Goal: Communication & Community: Participate in discussion

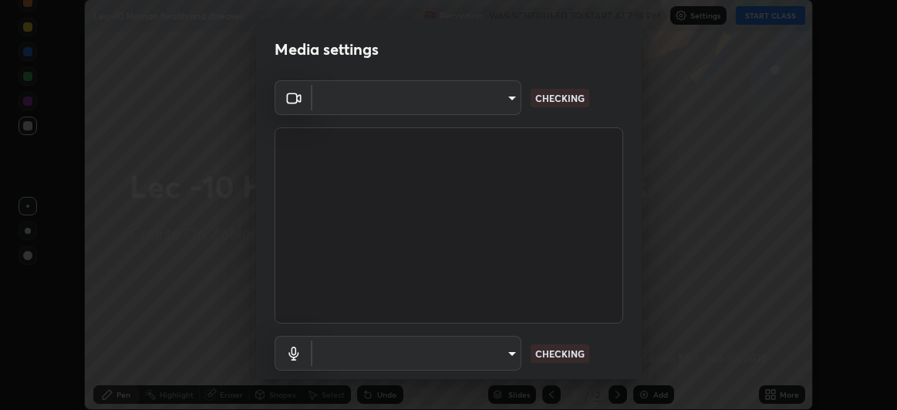
scroll to position [410, 897]
type input "df463704efc8c3d6d82446285d3d8ad2bc58552bb9147a11c789301828a3090f"
type input "communications"
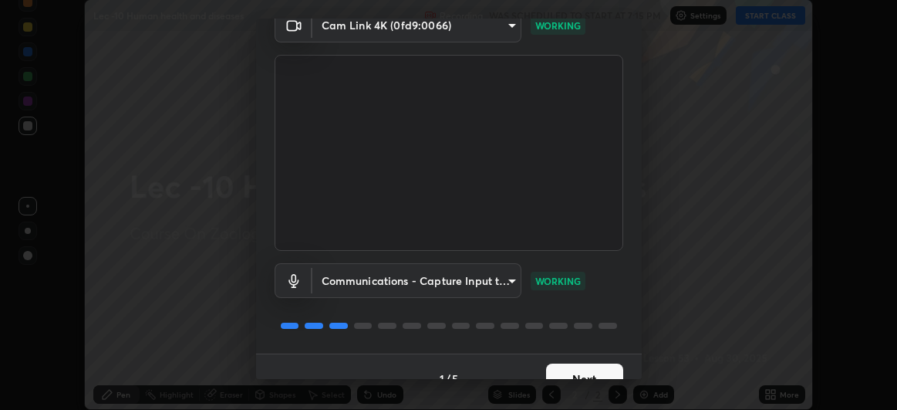
scroll to position [95, 0]
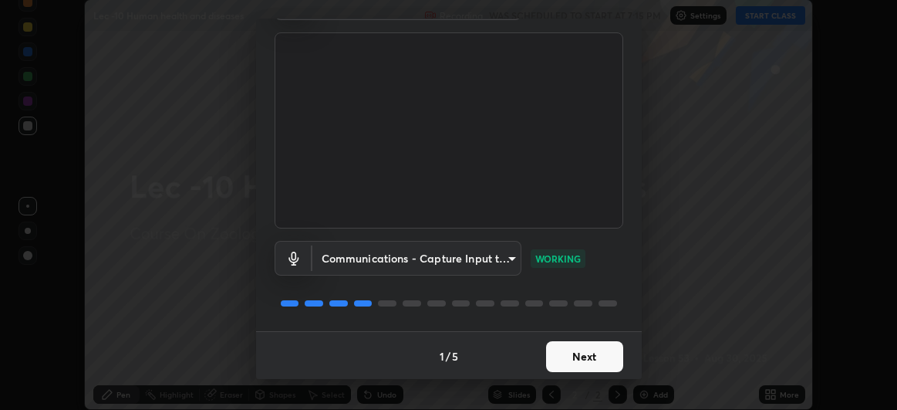
click at [601, 357] on button "Next" at bounding box center [584, 356] width 77 height 31
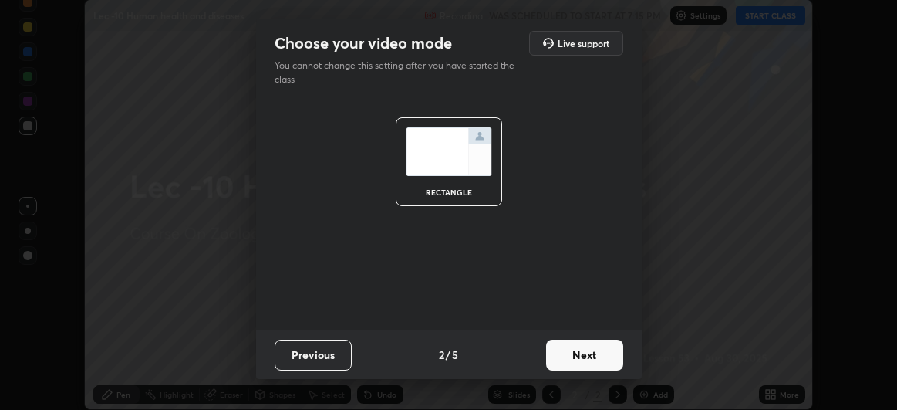
click at [603, 354] on button "Next" at bounding box center [584, 355] width 77 height 31
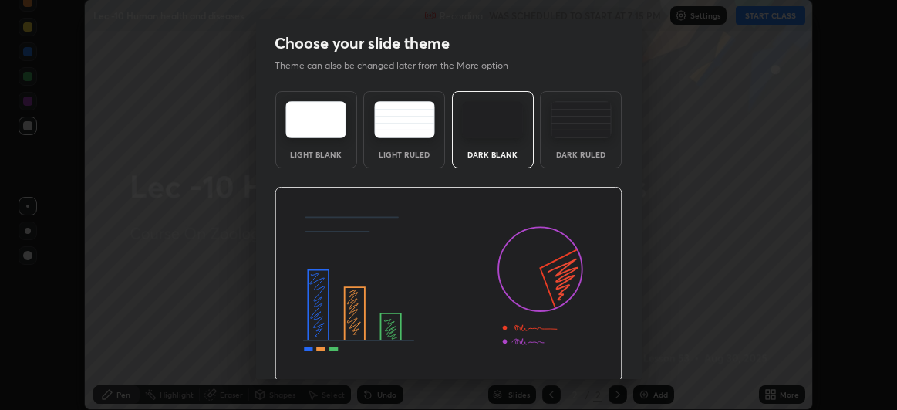
scroll to position [52, 0]
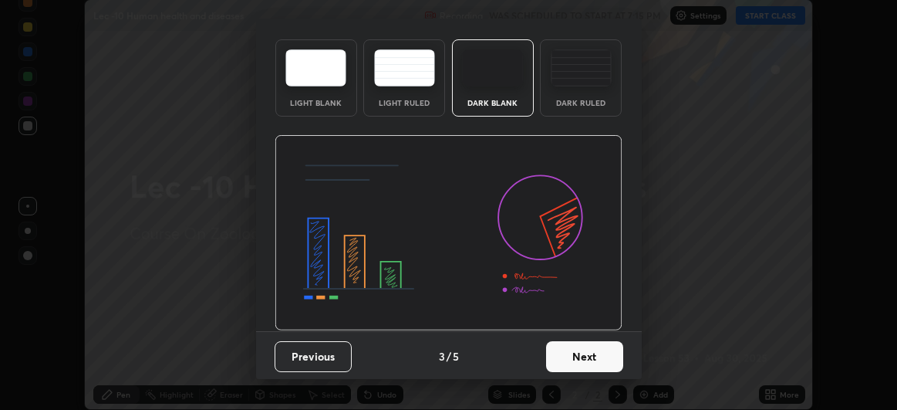
click at [594, 350] on button "Next" at bounding box center [584, 356] width 77 height 31
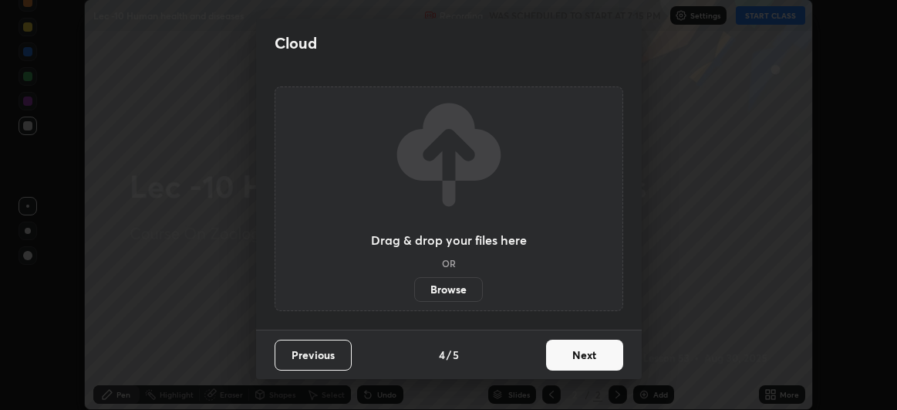
scroll to position [0, 0]
click at [595, 356] on button "Next" at bounding box center [584, 355] width 77 height 31
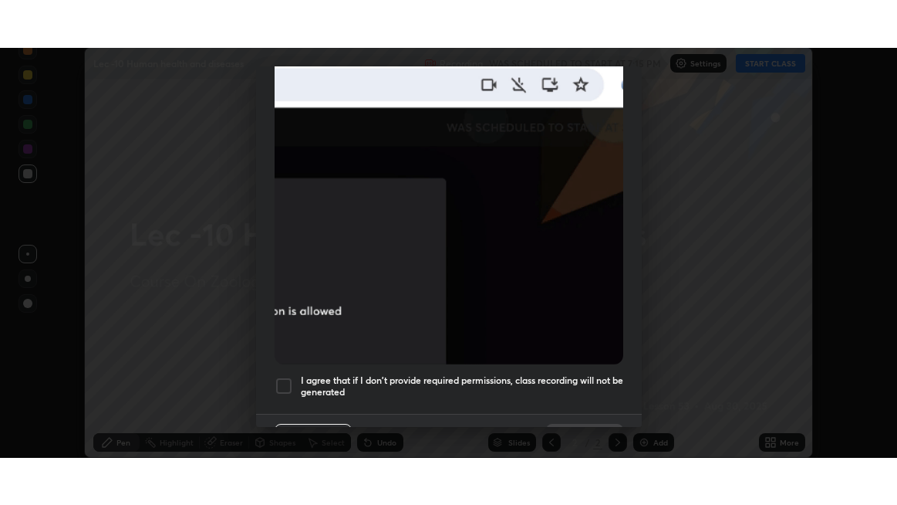
scroll to position [411, 0]
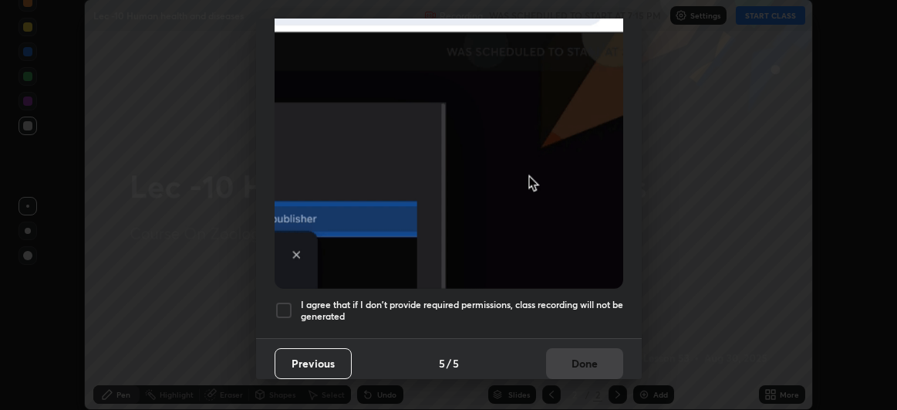
click at [285, 302] on div at bounding box center [284, 310] width 19 height 19
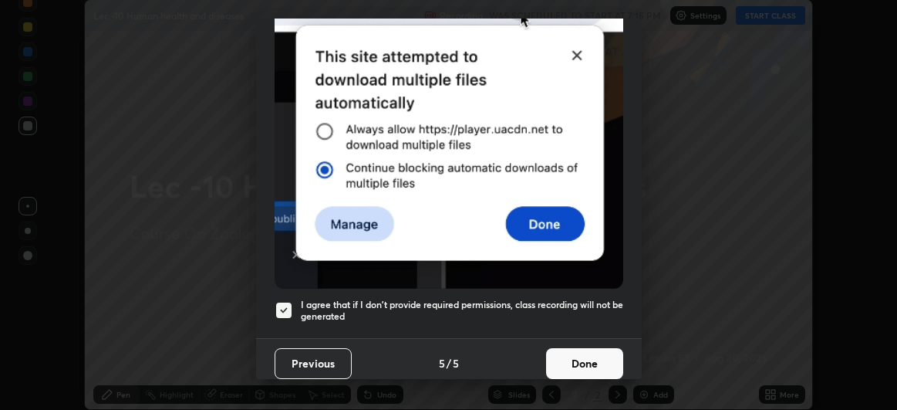
click at [569, 350] on button "Done" at bounding box center [584, 363] width 77 height 31
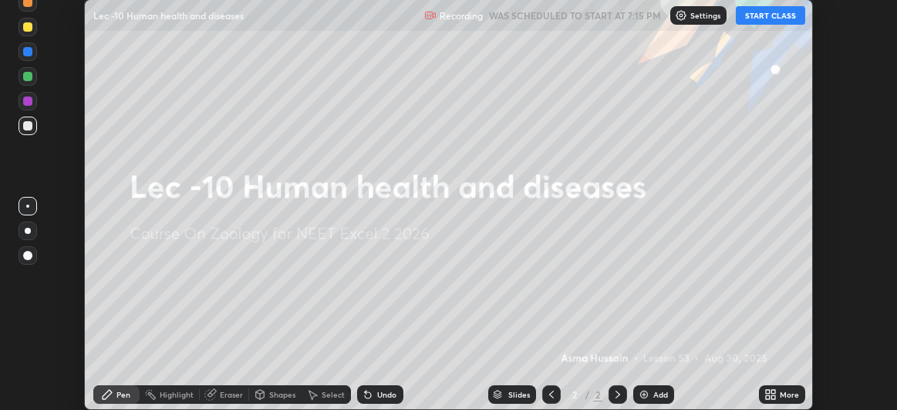
click at [752, 18] on button "START CLASS" at bounding box center [770, 15] width 69 height 19
click at [774, 392] on icon at bounding box center [774, 392] width 4 height 4
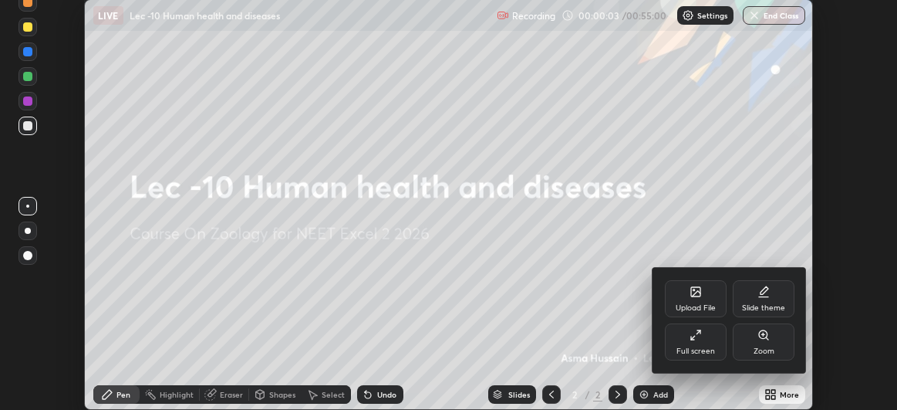
click at [697, 344] on div "Full screen" at bounding box center [696, 341] width 62 height 37
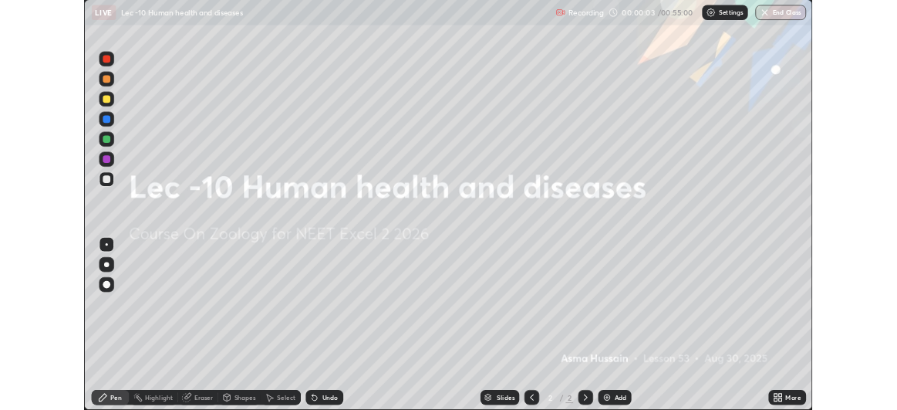
scroll to position [505, 897]
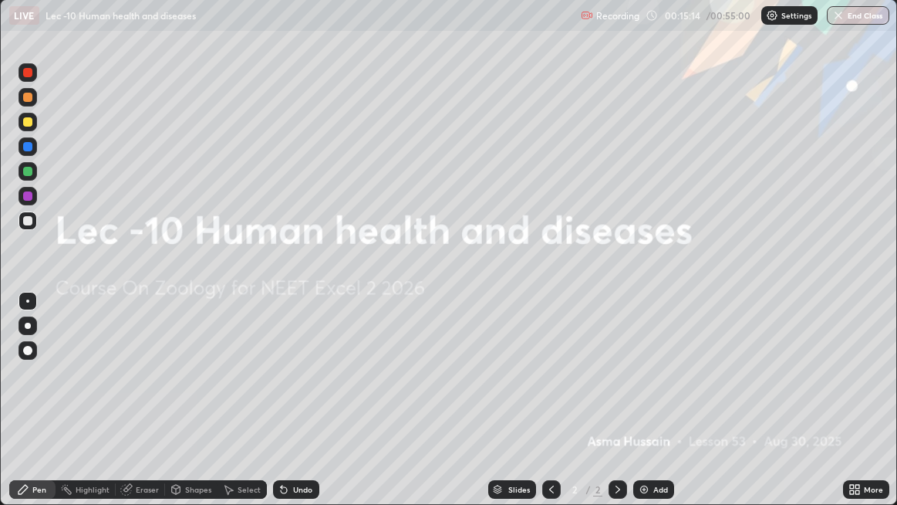
click at [650, 409] on div "Add" at bounding box center [654, 489] width 41 height 19
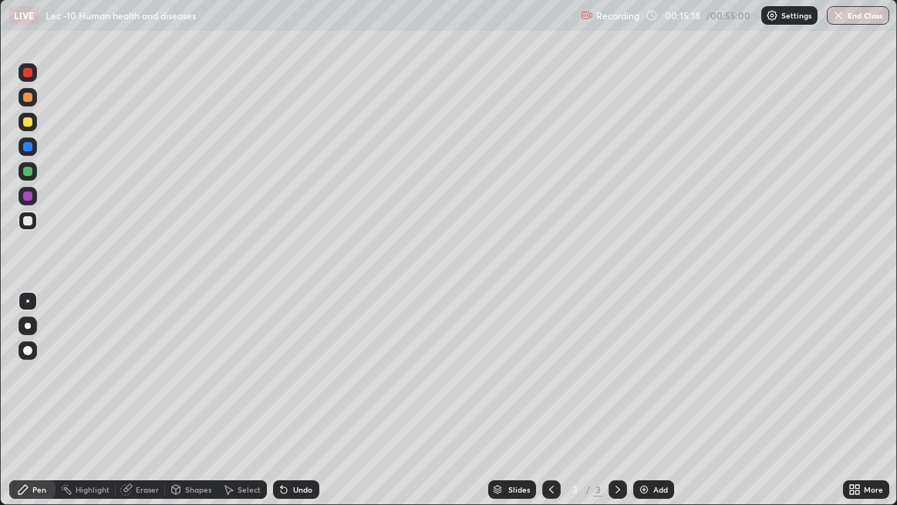
click at [29, 95] on div at bounding box center [27, 97] width 9 height 9
click at [29, 220] on div at bounding box center [27, 220] width 9 height 9
click at [306, 409] on div "Undo" at bounding box center [302, 489] width 19 height 8
click at [133, 409] on div "Eraser" at bounding box center [140, 489] width 49 height 19
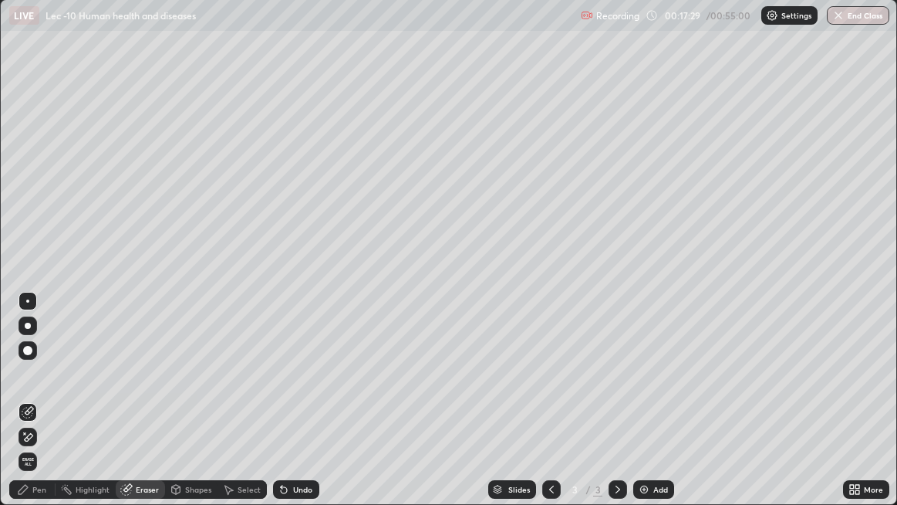
click at [41, 409] on div "Pen" at bounding box center [39, 489] width 14 height 8
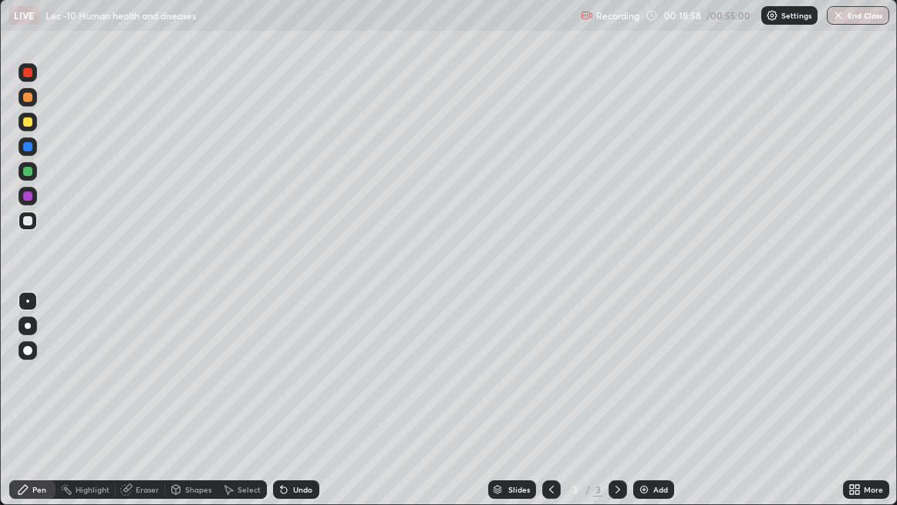
click at [133, 409] on div "Eraser" at bounding box center [140, 489] width 49 height 19
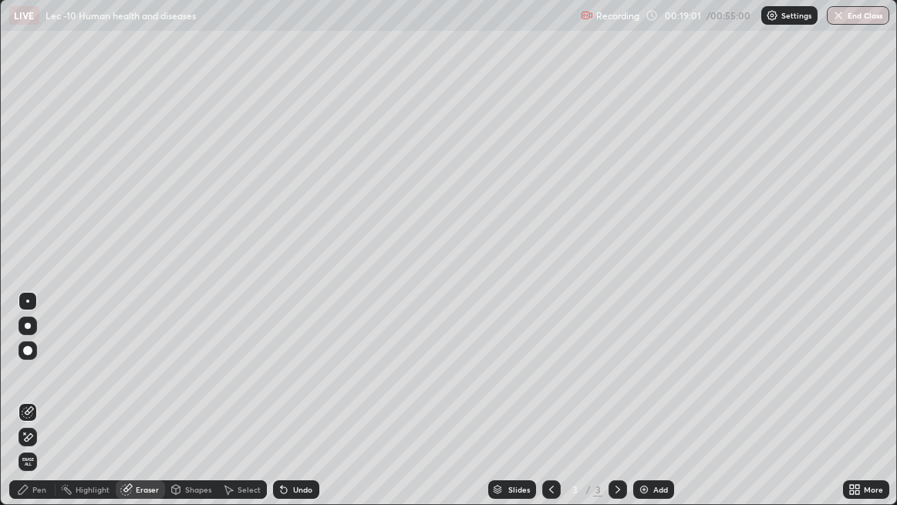
click at [42, 409] on div "Pen" at bounding box center [39, 489] width 14 height 8
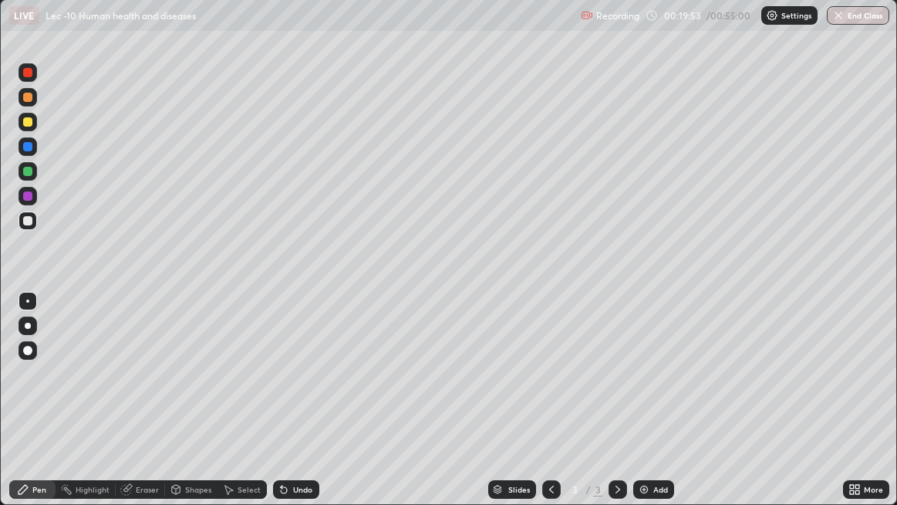
click at [651, 409] on div "Add" at bounding box center [654, 489] width 41 height 19
click at [299, 409] on div "Undo" at bounding box center [302, 489] width 19 height 8
click at [301, 409] on div "Undo" at bounding box center [302, 489] width 19 height 8
click at [302, 409] on div "Undo" at bounding box center [302, 489] width 19 height 8
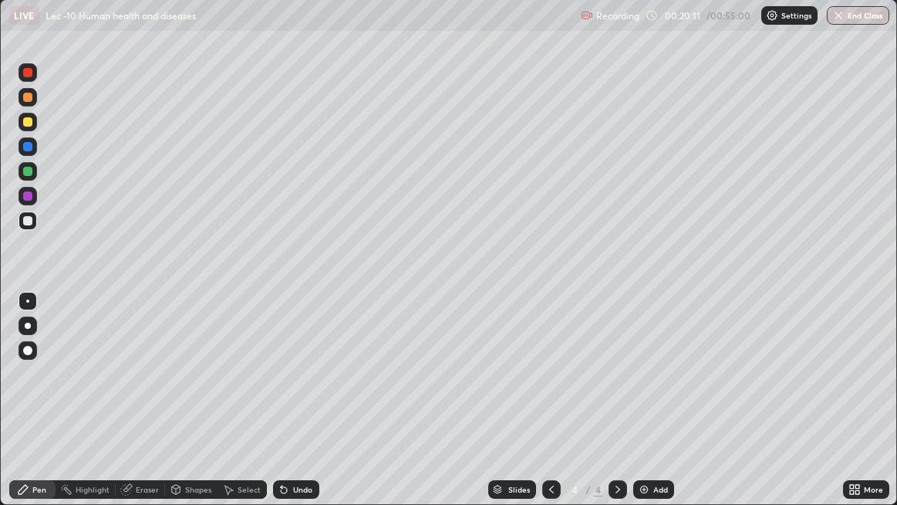
click at [301, 409] on div "Undo" at bounding box center [302, 489] width 19 height 8
click at [302, 409] on div "Undo" at bounding box center [302, 489] width 19 height 8
click at [299, 409] on div "Undo" at bounding box center [302, 489] width 19 height 8
click at [297, 409] on div "Undo" at bounding box center [302, 489] width 19 height 8
click at [30, 103] on div at bounding box center [28, 97] width 19 height 19
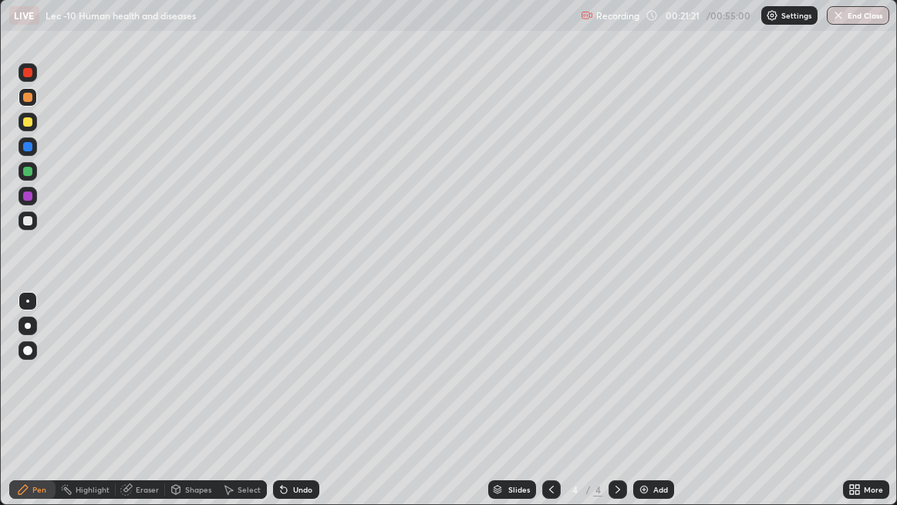
click at [30, 223] on div at bounding box center [27, 220] width 9 height 9
click at [298, 409] on div "Undo" at bounding box center [302, 489] width 19 height 8
click at [297, 409] on div "Undo" at bounding box center [302, 489] width 19 height 8
click at [296, 409] on div "Undo" at bounding box center [302, 489] width 19 height 8
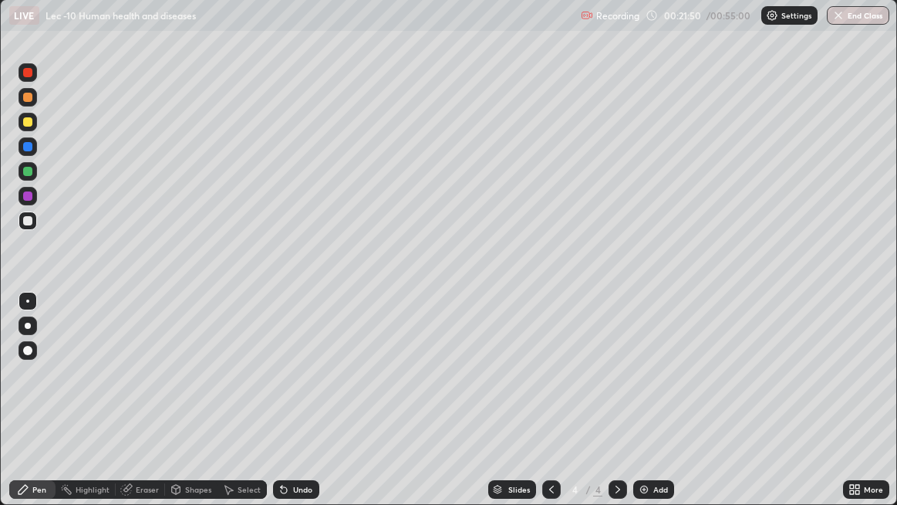
click at [309, 409] on div "Undo" at bounding box center [302, 489] width 19 height 8
click at [302, 409] on div "Undo" at bounding box center [296, 489] width 46 height 19
click at [299, 409] on div "Undo" at bounding box center [296, 489] width 46 height 19
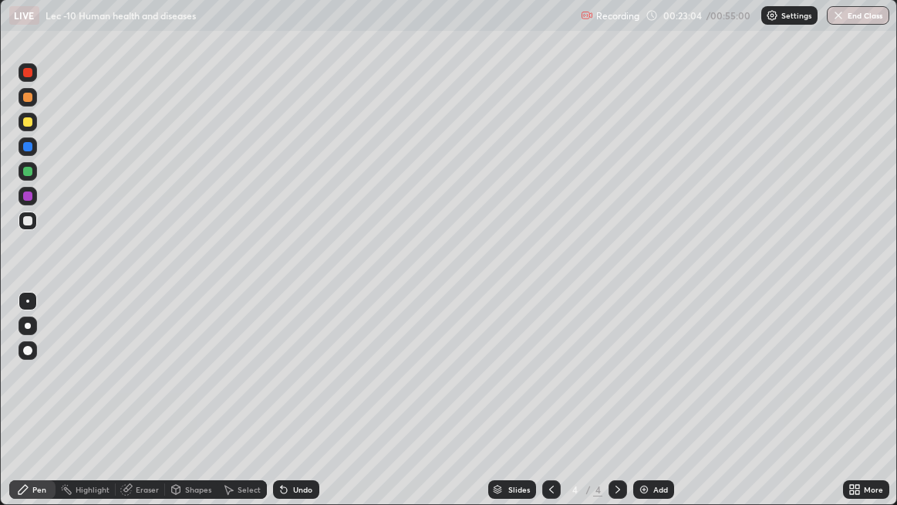
click at [299, 409] on div "Undo" at bounding box center [302, 489] width 19 height 8
click at [298, 409] on div "Undo" at bounding box center [302, 489] width 19 height 8
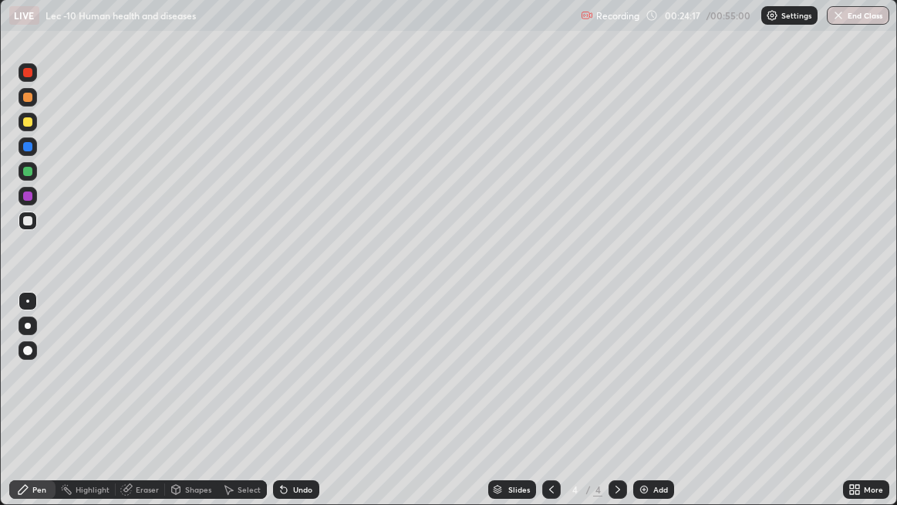
click at [295, 409] on div "Undo" at bounding box center [302, 489] width 19 height 8
click at [296, 409] on div "Undo" at bounding box center [302, 489] width 19 height 8
click at [647, 409] on img at bounding box center [644, 489] width 12 height 12
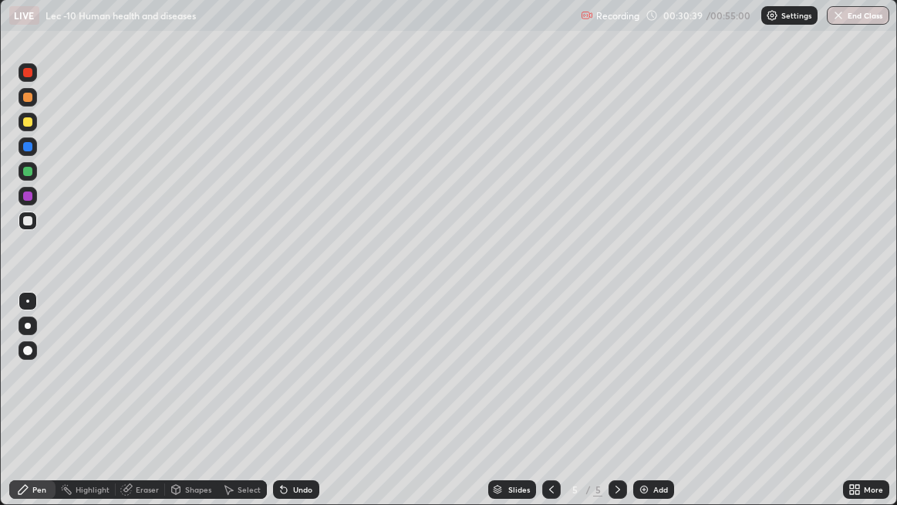
click at [647, 409] on img at bounding box center [644, 489] width 12 height 12
click at [297, 409] on div "Undo" at bounding box center [302, 489] width 19 height 8
click at [299, 409] on div "Undo" at bounding box center [302, 489] width 19 height 8
click at [29, 100] on div at bounding box center [27, 97] width 9 height 9
click at [29, 221] on div at bounding box center [27, 220] width 9 height 9
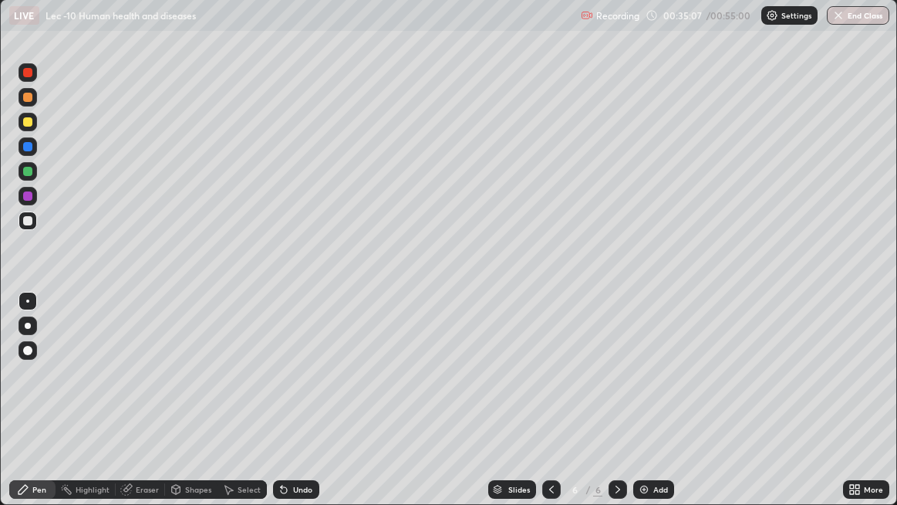
click at [298, 409] on div "Undo" at bounding box center [302, 489] width 19 height 8
click at [141, 409] on div "Eraser" at bounding box center [147, 489] width 23 height 8
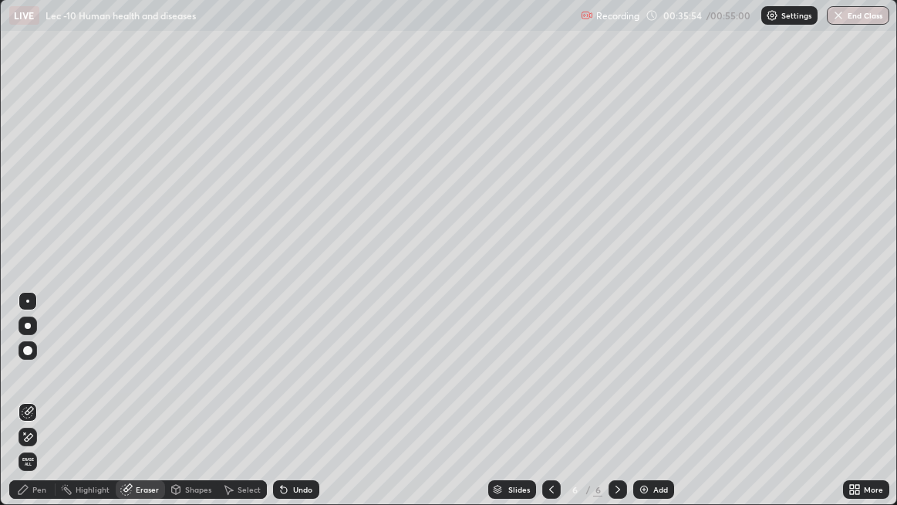
click at [43, 409] on div "Pen" at bounding box center [39, 489] width 14 height 8
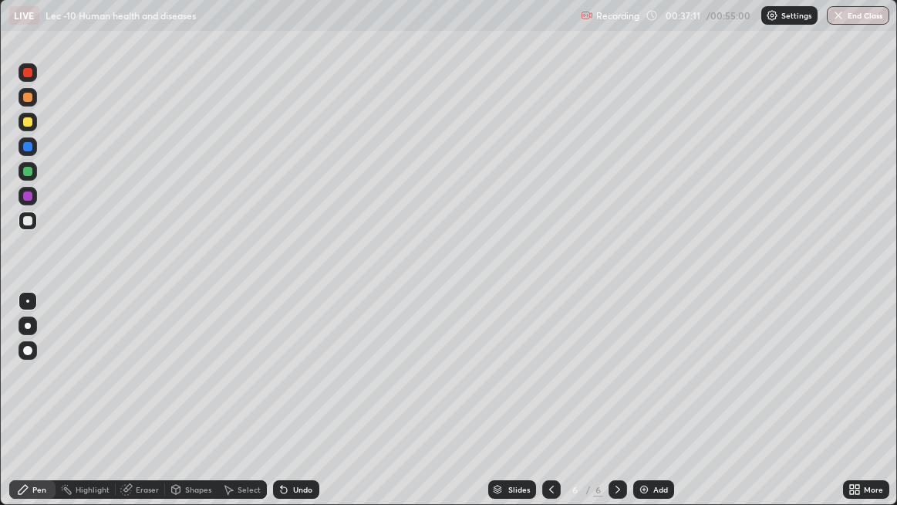
click at [25, 352] on div at bounding box center [27, 350] width 9 height 9
click at [35, 298] on div at bounding box center [28, 301] width 19 height 19
click at [35, 221] on div at bounding box center [28, 220] width 19 height 19
click at [307, 409] on div "Undo" at bounding box center [302, 489] width 19 height 8
click at [398, 409] on div "Slides 6 / 6 Add" at bounding box center [581, 489] width 525 height 31
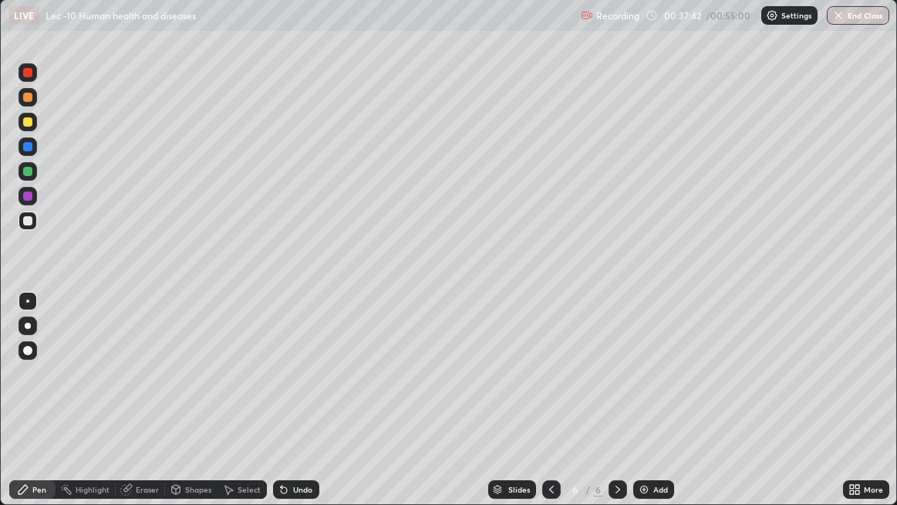
click at [404, 409] on div "Slides 6 / 6 Add" at bounding box center [581, 489] width 525 height 31
click at [426, 409] on div "Slides 6 / 6 Add" at bounding box center [581, 489] width 525 height 31
click at [443, 409] on div "Slides 6 / 6 Add" at bounding box center [581, 489] width 525 height 31
click at [464, 409] on div "Slides 6 / 6 Add" at bounding box center [581, 489] width 525 height 31
click at [475, 409] on div "Slides 6 / 6 Add" at bounding box center [581, 489] width 525 height 31
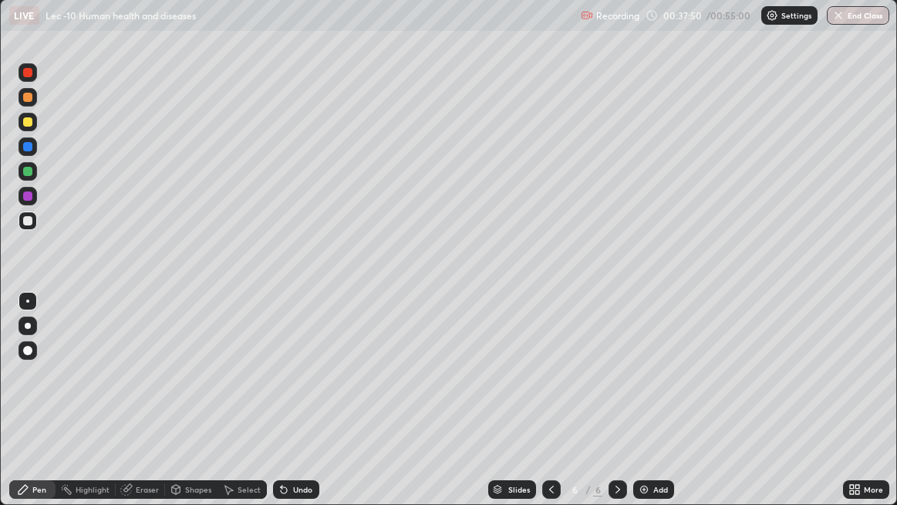
click at [478, 409] on div "Slides 6 / 6 Add" at bounding box center [581, 489] width 525 height 31
click at [486, 409] on div "Slides 6 / 6 Add" at bounding box center [581, 489] width 525 height 31
click at [498, 409] on div "Slides 6 / 6 Add" at bounding box center [581, 489] width 525 height 31
click at [567, 409] on div "6 / 6" at bounding box center [584, 489] width 85 height 31
click at [308, 409] on div "Undo" at bounding box center [302, 489] width 19 height 8
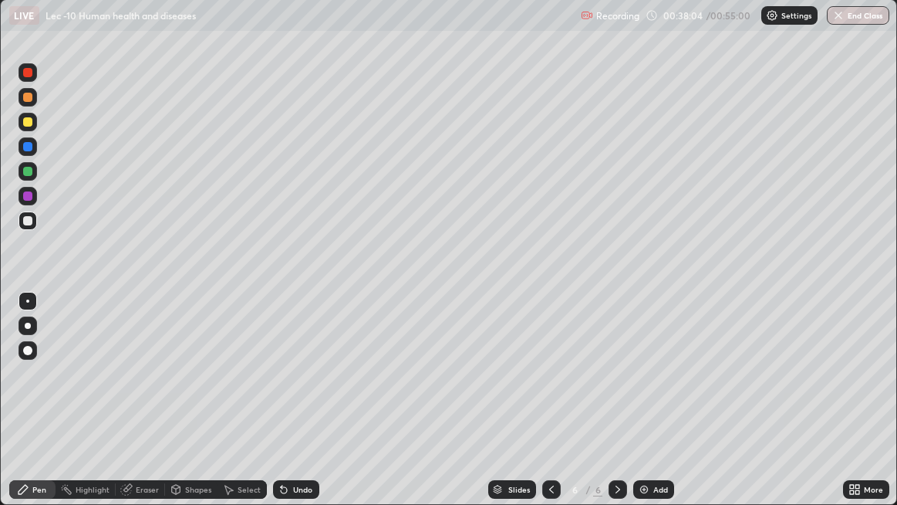
click at [307, 409] on div "Undo" at bounding box center [302, 489] width 19 height 8
click at [238, 409] on div "Select" at bounding box center [249, 489] width 23 height 8
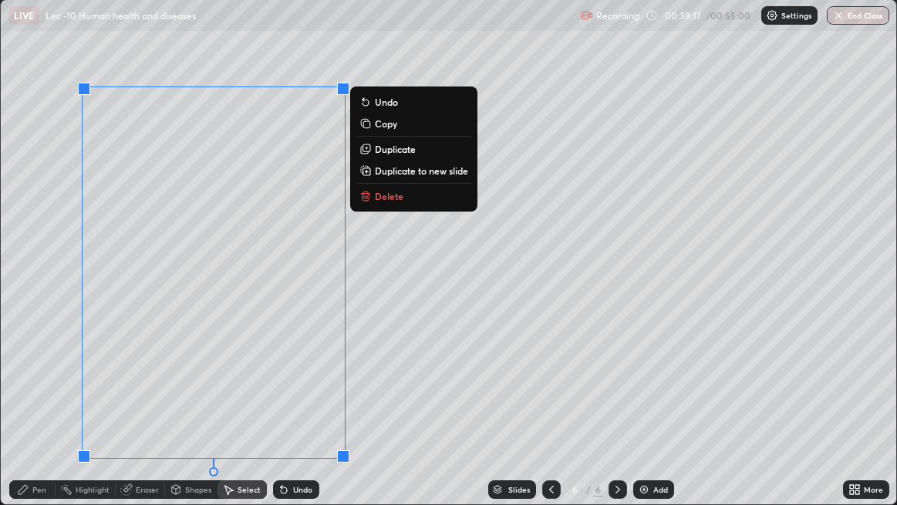
click at [31, 409] on div "Erase all" at bounding box center [27, 253] width 37 height 444
click at [296, 409] on div "Undo" at bounding box center [302, 489] width 19 height 8
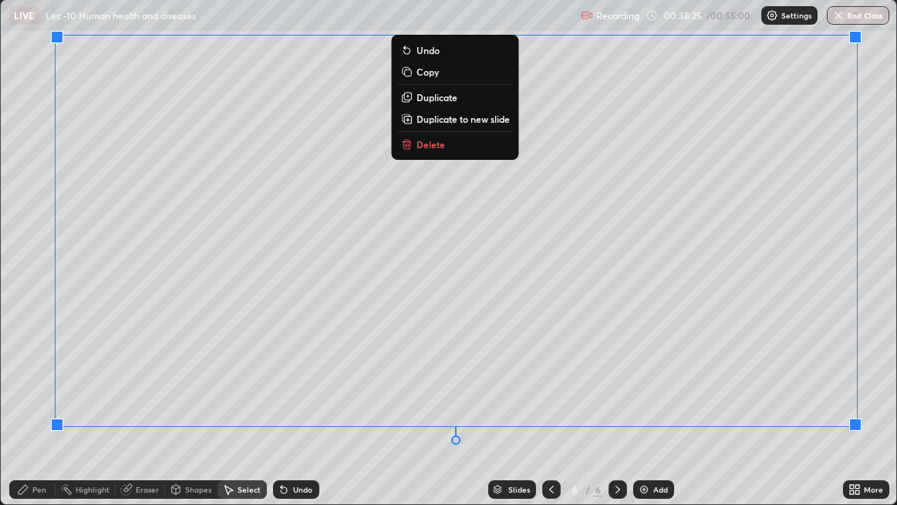
click at [42, 409] on div "Pen" at bounding box center [39, 489] width 14 height 8
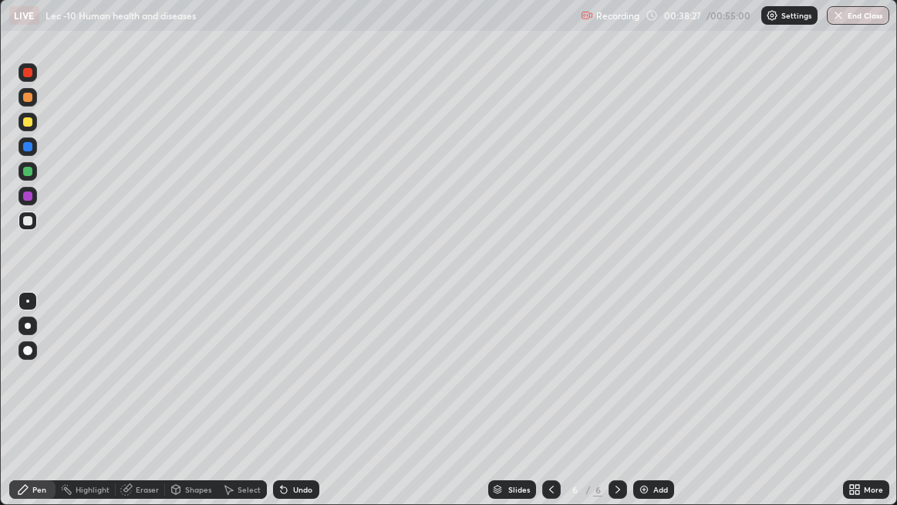
click at [150, 409] on div "Eraser" at bounding box center [147, 489] width 23 height 8
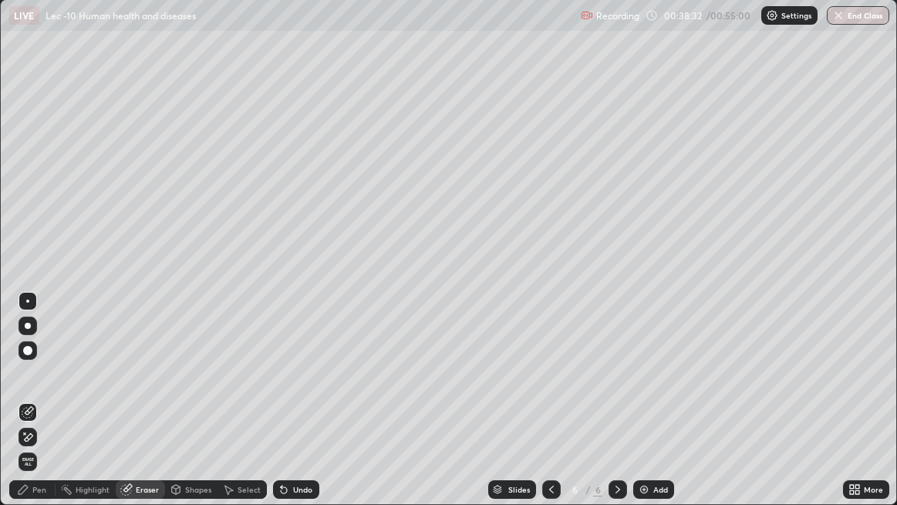
click at [42, 409] on div "Pen" at bounding box center [39, 489] width 14 height 8
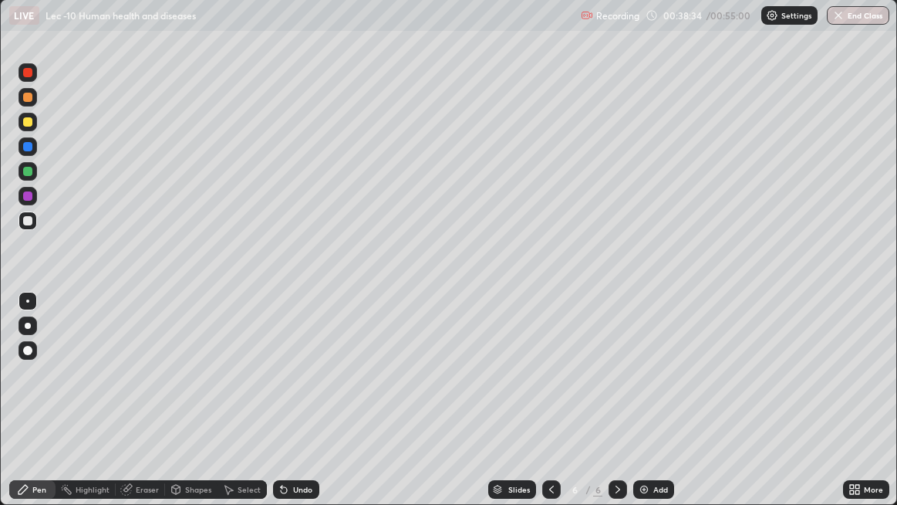
click at [148, 409] on div "Eraser" at bounding box center [147, 489] width 23 height 8
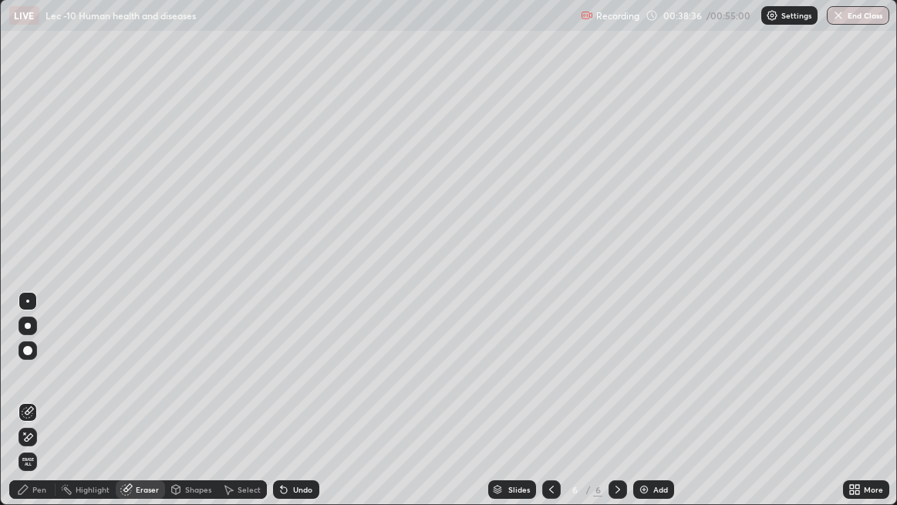
click at [39, 409] on div "Pen" at bounding box center [39, 489] width 14 height 8
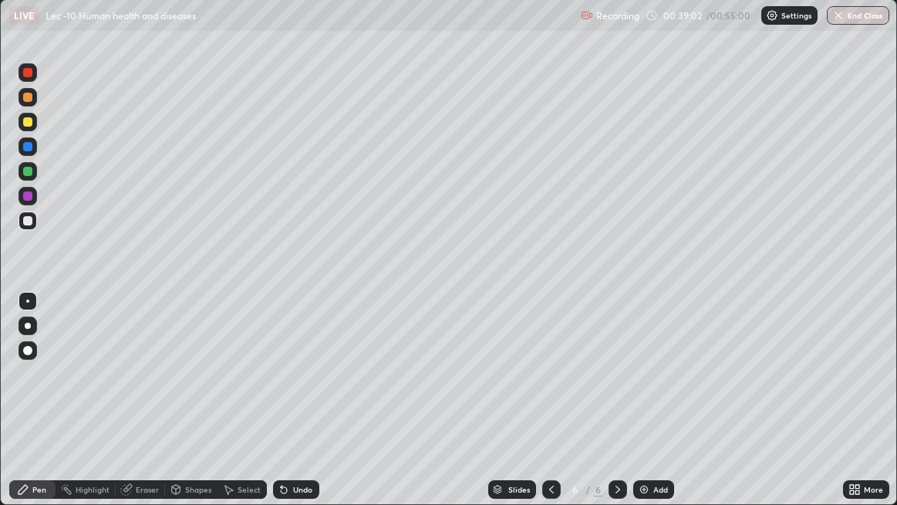
click at [140, 409] on div "Eraser" at bounding box center [147, 489] width 23 height 8
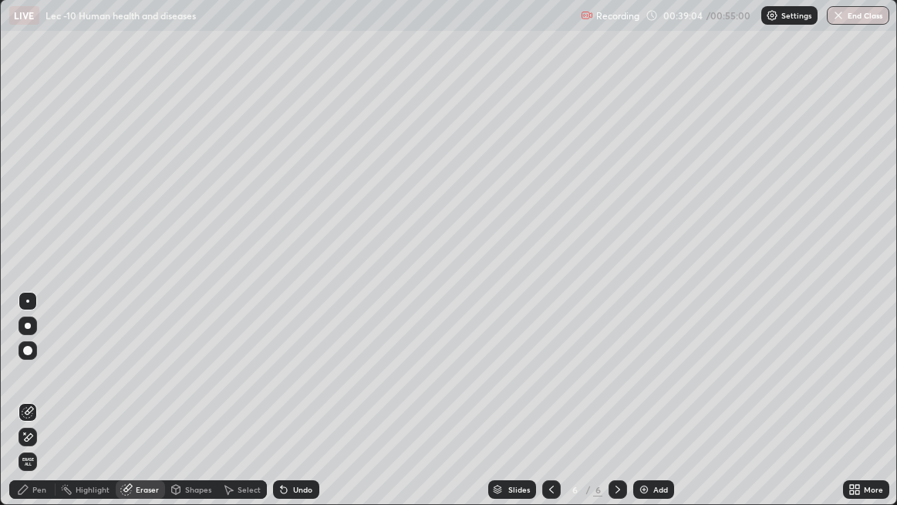
click at [35, 409] on div "Pen" at bounding box center [39, 489] width 14 height 8
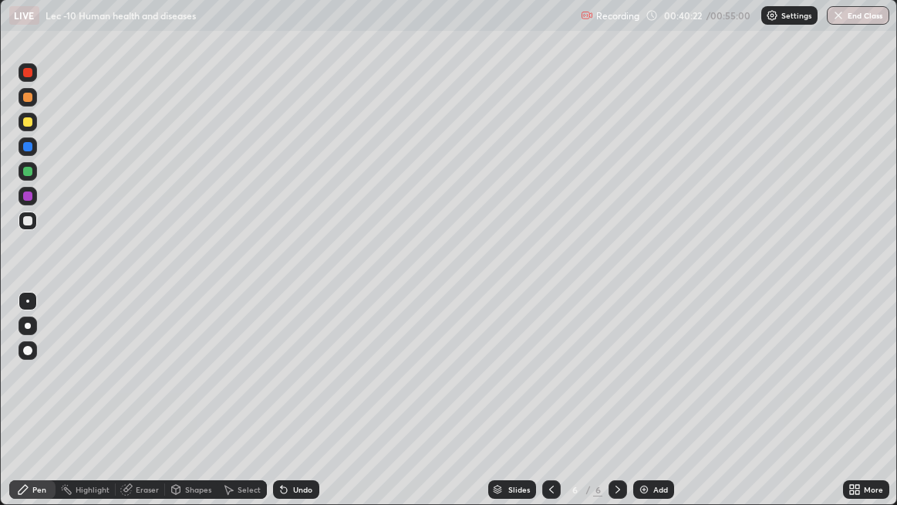
click at [654, 409] on div "Add" at bounding box center [661, 489] width 15 height 8
click at [193, 409] on div "Shapes" at bounding box center [198, 489] width 26 height 8
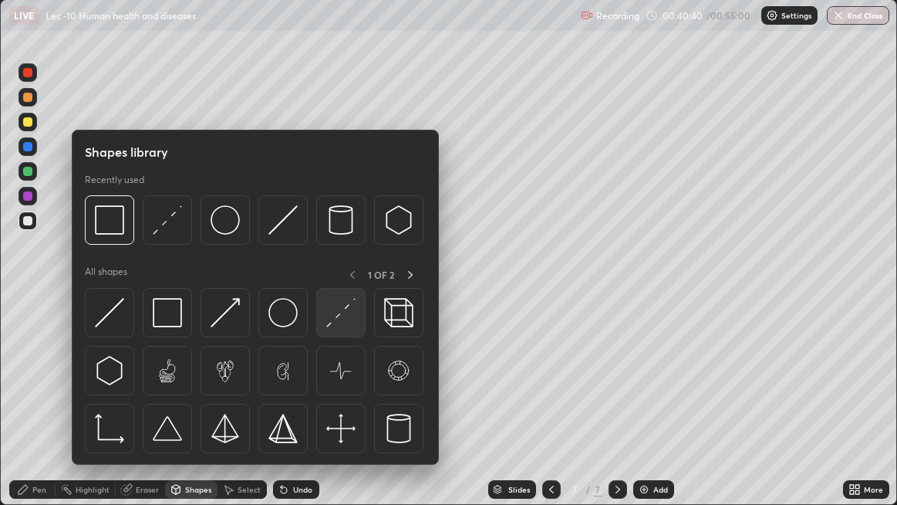
click at [339, 319] on img at bounding box center [340, 312] width 29 height 29
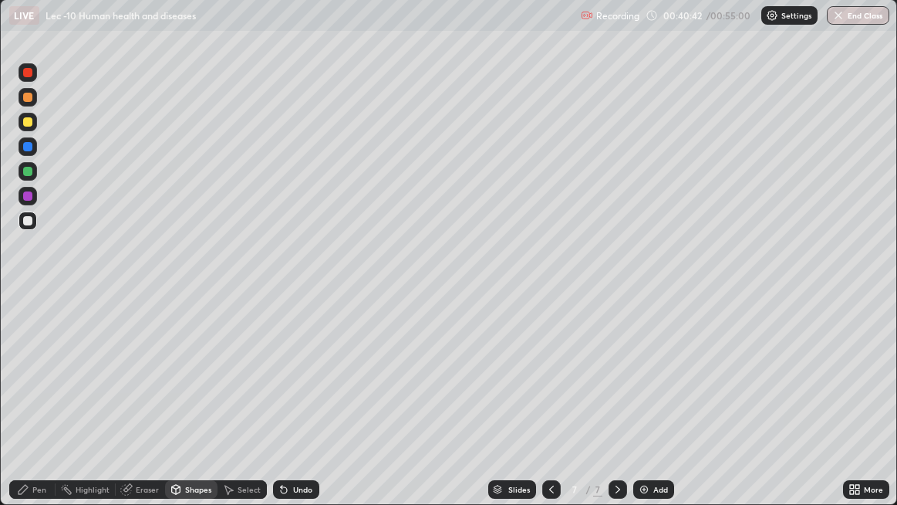
click at [29, 105] on div at bounding box center [28, 97] width 19 height 19
click at [299, 409] on div "Undo" at bounding box center [302, 489] width 19 height 8
click at [297, 409] on div "Undo" at bounding box center [302, 489] width 19 height 8
click at [144, 409] on div "Eraser" at bounding box center [147, 489] width 23 height 8
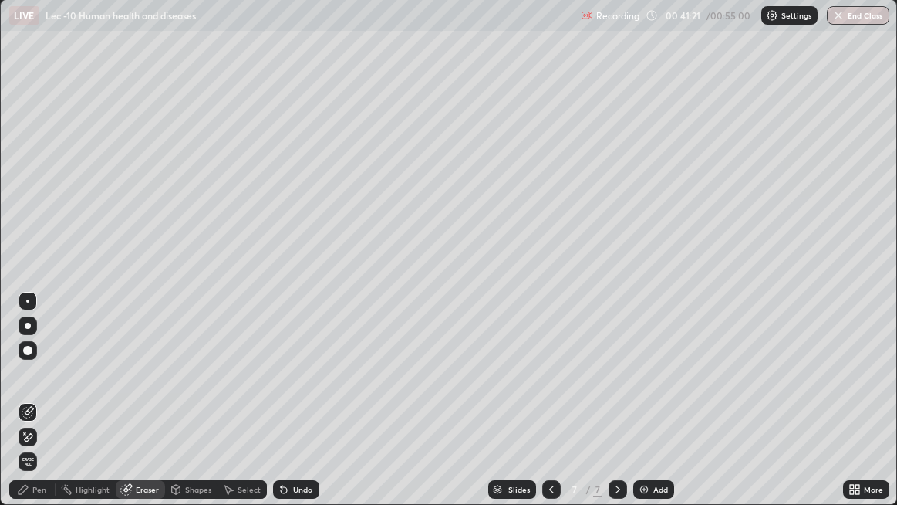
click at [185, 409] on div "Shapes" at bounding box center [198, 489] width 26 height 8
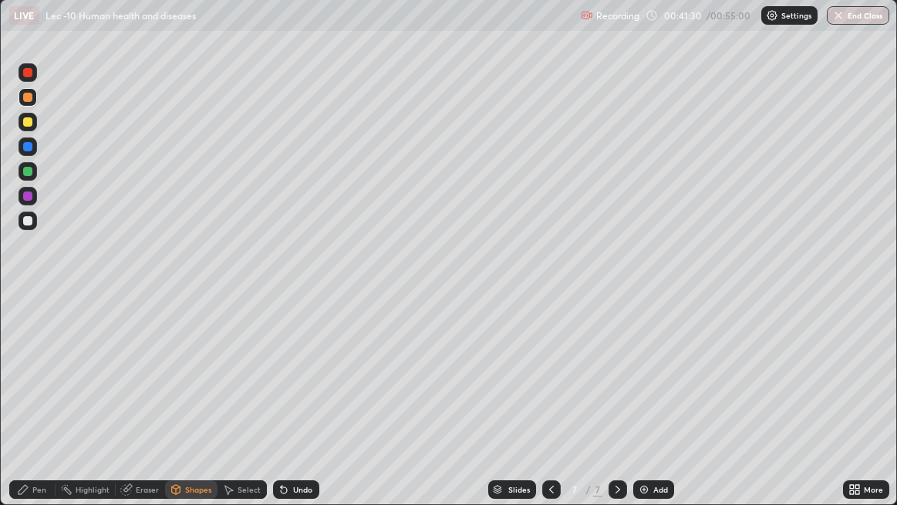
click at [30, 409] on div "Pen" at bounding box center [32, 489] width 46 height 19
click at [28, 223] on div at bounding box center [27, 220] width 9 height 9
click at [303, 409] on div "Undo" at bounding box center [302, 489] width 19 height 8
click at [297, 409] on div "Undo" at bounding box center [296, 489] width 46 height 19
click at [298, 409] on div "Undo" at bounding box center [296, 489] width 46 height 19
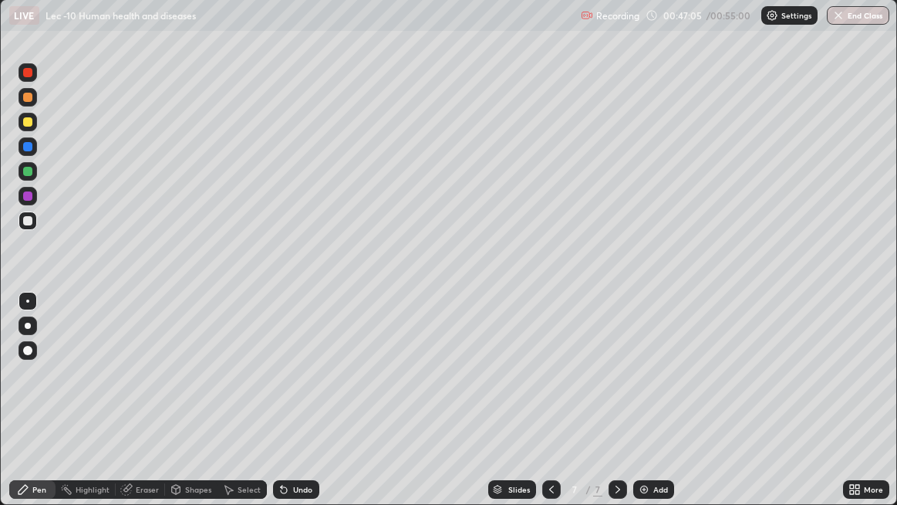
click at [298, 409] on div "Undo" at bounding box center [296, 489] width 46 height 19
click at [29, 95] on div at bounding box center [27, 97] width 9 height 9
click at [296, 409] on div "Undo" at bounding box center [302, 489] width 19 height 8
click at [295, 409] on div "Undo" at bounding box center [302, 489] width 19 height 8
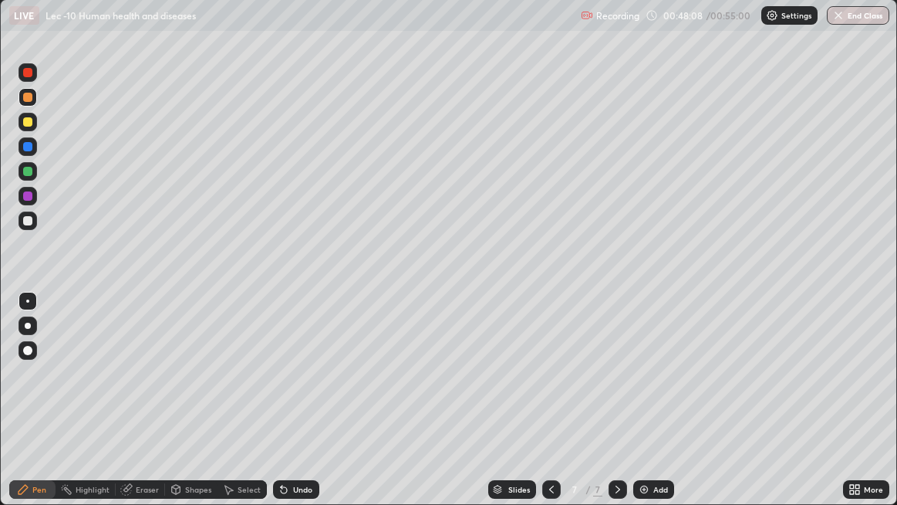
click at [296, 409] on div "Undo" at bounding box center [296, 489] width 46 height 19
click at [29, 221] on div at bounding box center [27, 220] width 9 height 9
click at [298, 409] on div "Undo" at bounding box center [302, 489] width 19 height 8
click at [301, 409] on div "Undo" at bounding box center [302, 489] width 19 height 8
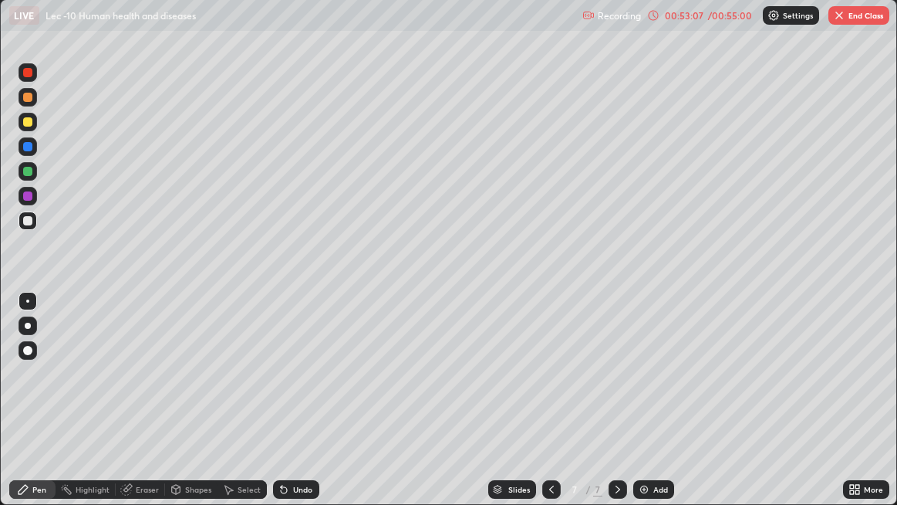
click at [550, 409] on icon at bounding box center [552, 489] width 12 height 12
click at [609, 409] on div at bounding box center [618, 489] width 19 height 19
click at [851, 409] on icon at bounding box center [855, 489] width 12 height 12
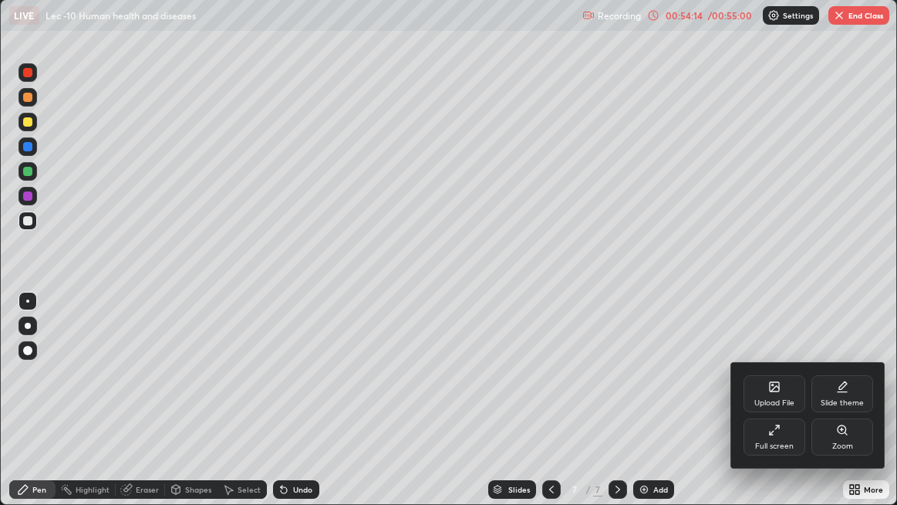
click at [777, 409] on div "Full screen" at bounding box center [775, 436] width 62 height 37
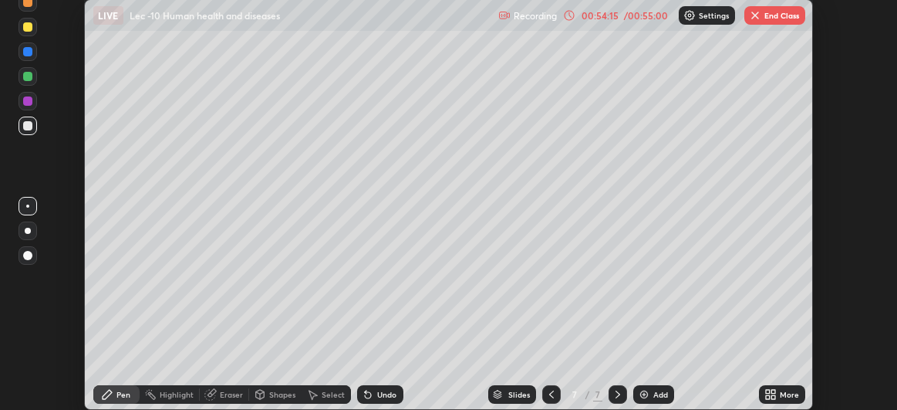
scroll to position [76755, 76267]
click at [773, 13] on button "End Class" at bounding box center [775, 15] width 61 height 19
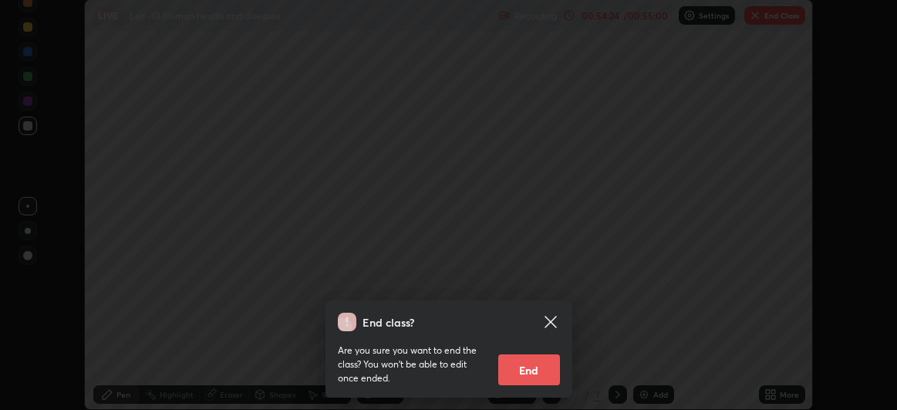
click at [528, 367] on button "End" at bounding box center [529, 369] width 62 height 31
